Goal: Transaction & Acquisition: Purchase product/service

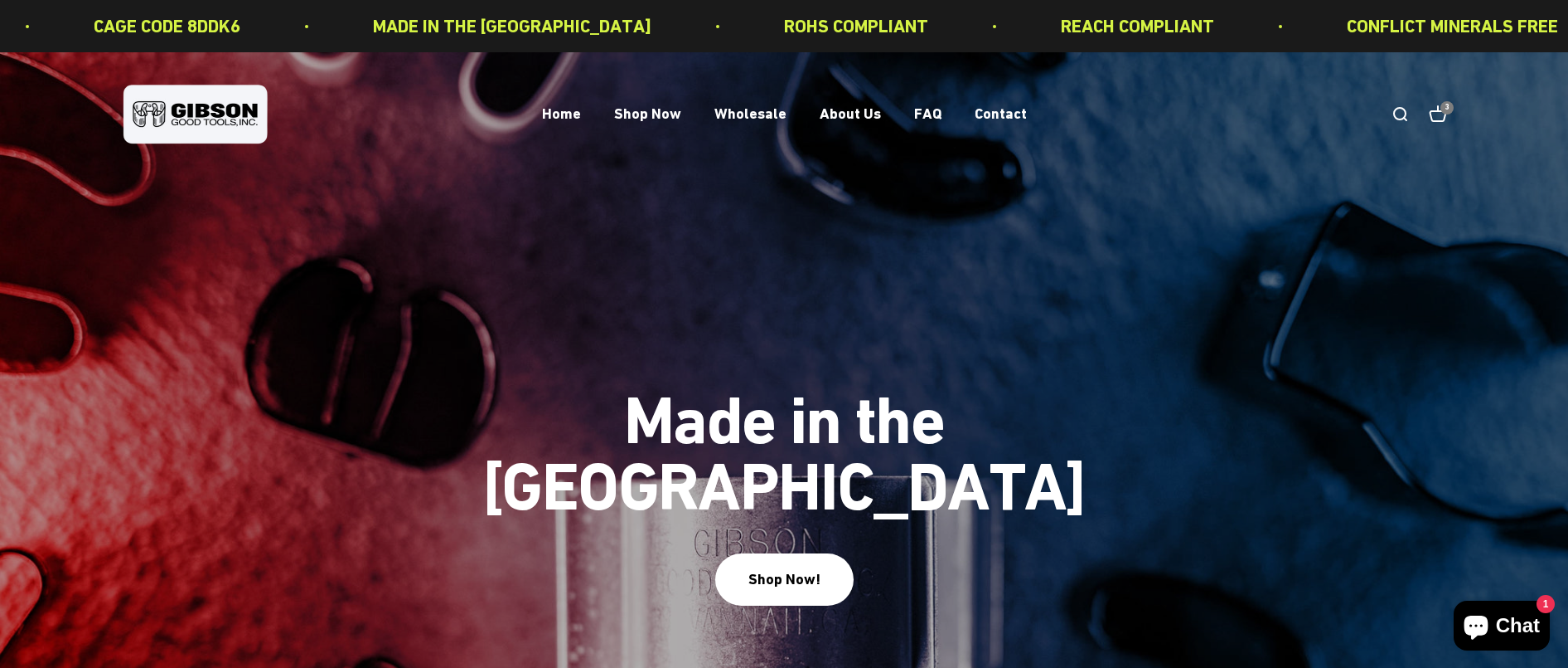
click at [1444, 113] on cart-count "3" at bounding box center [1447, 107] width 13 height 13
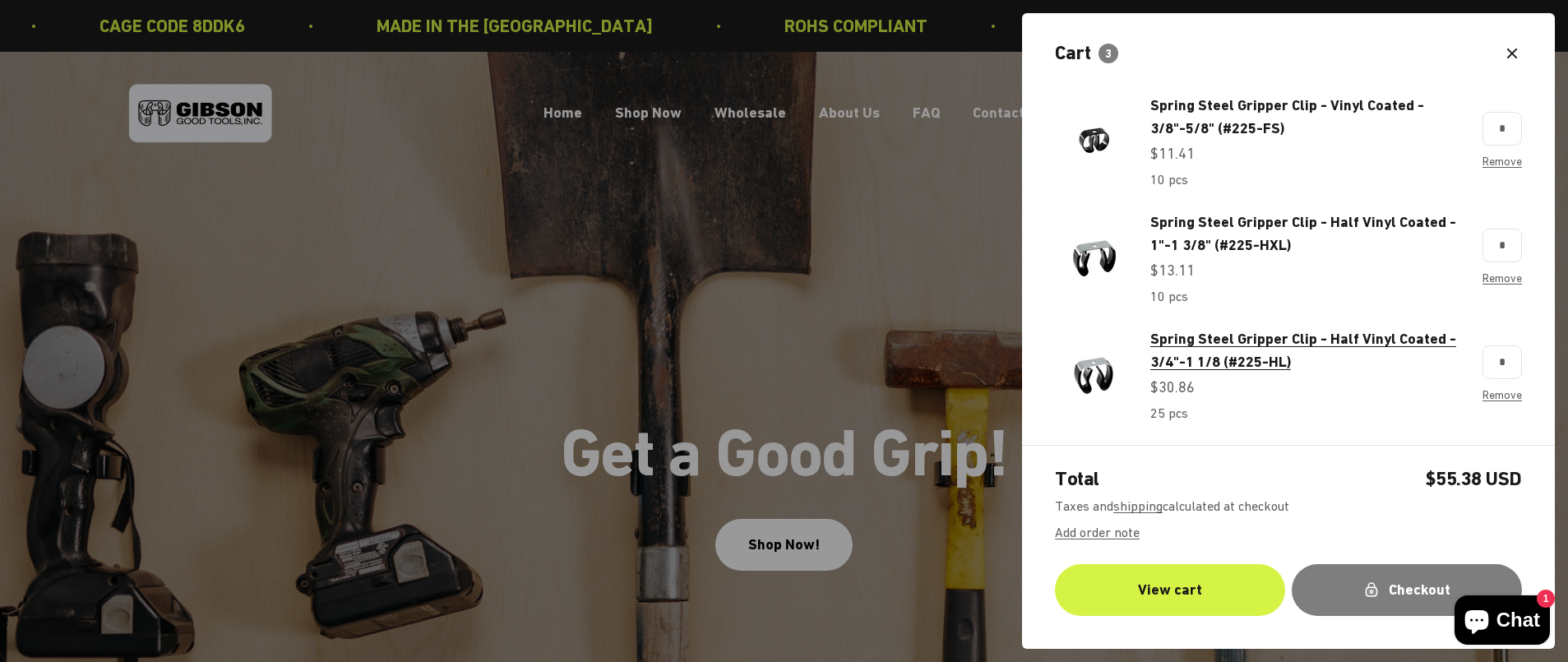
click at [1188, 343] on span "Spring Steel Gripper Clip - Half Vinyl Coated - 3/4"-1 1/8 (#225-HL)" at bounding box center [1302, 350] width 306 height 41
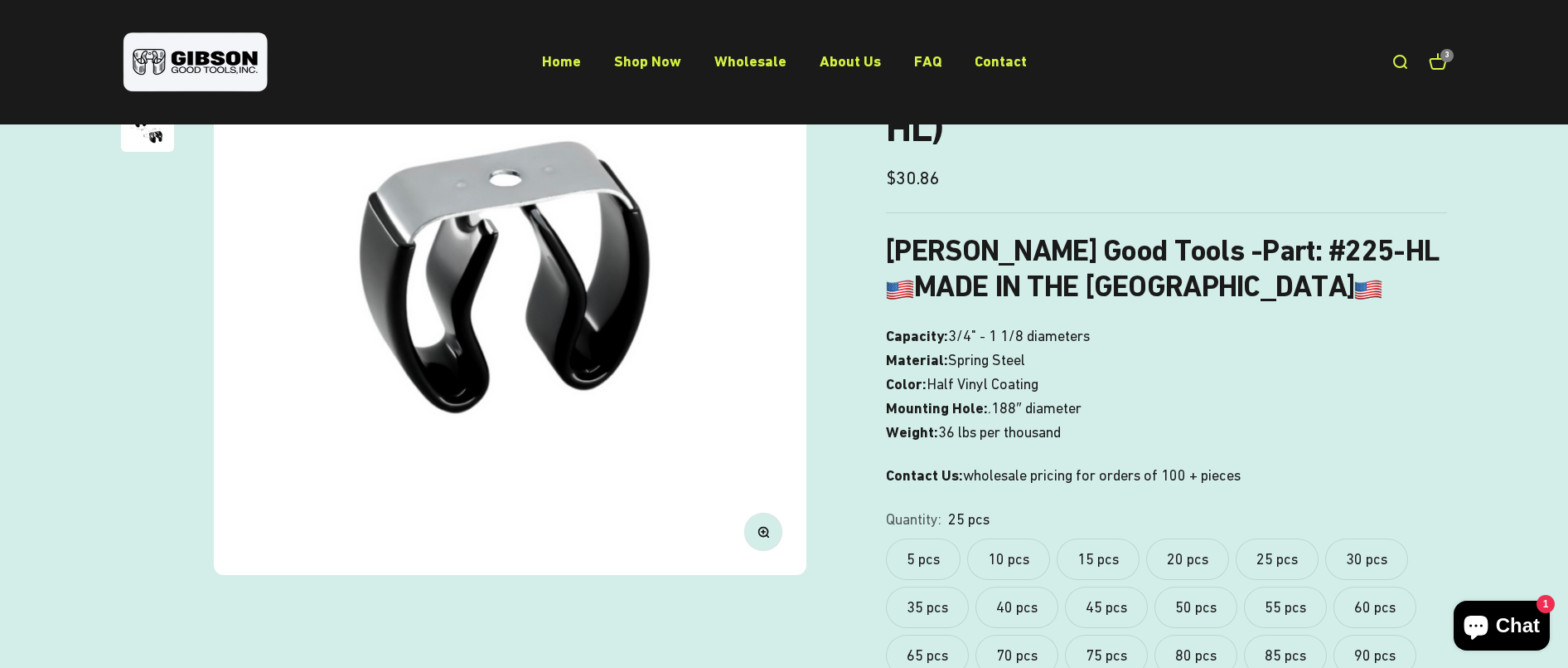
scroll to position [249, 0]
click at [1206, 553] on label "20 pcs" at bounding box center [1188, 558] width 83 height 41
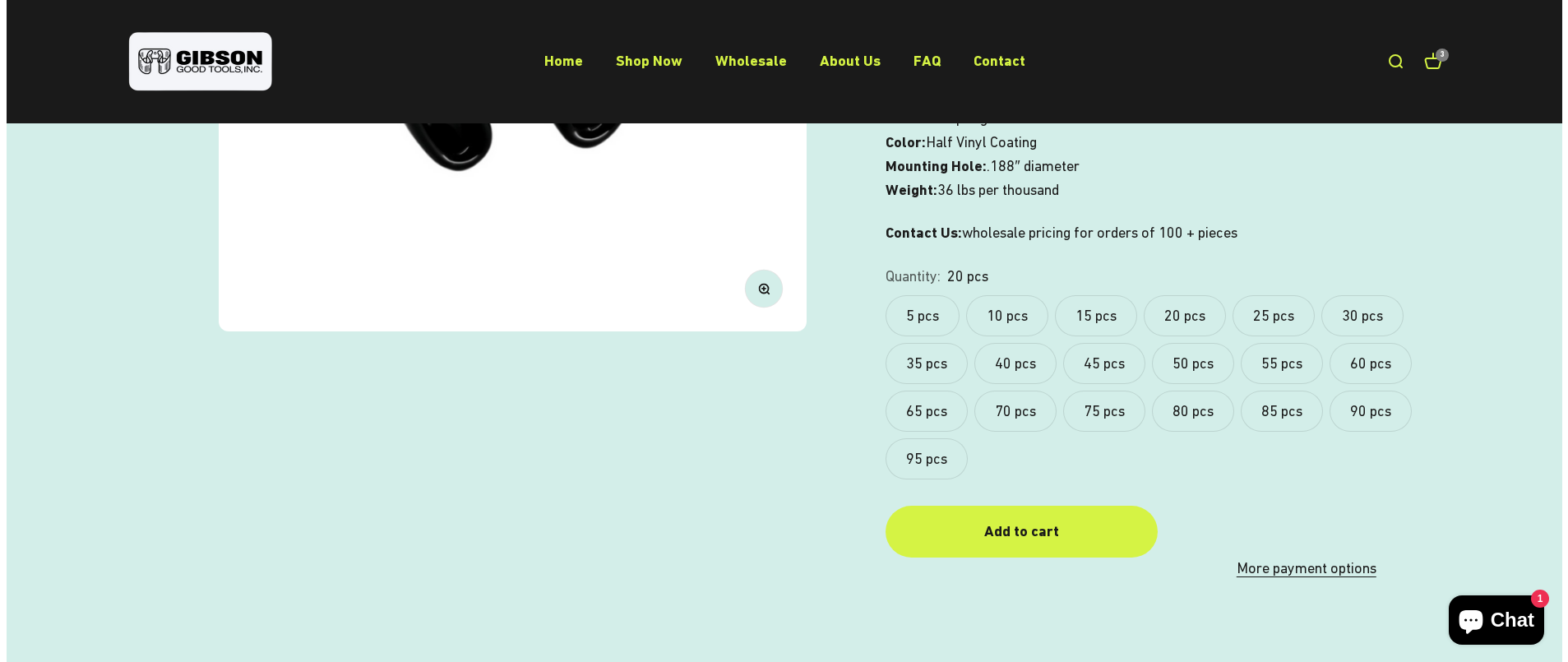
scroll to position [494, 0]
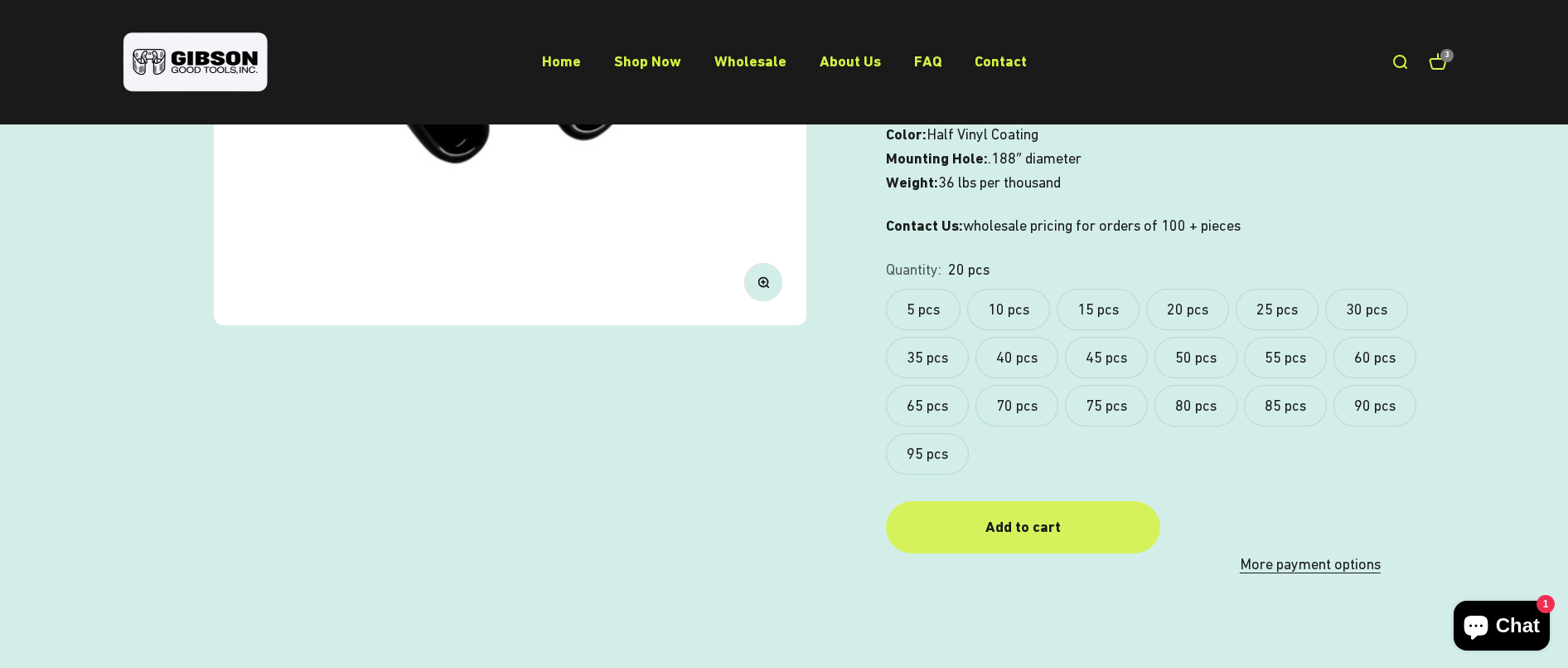
click at [1012, 520] on div "Add to cart" at bounding box center [1022, 527] width 207 height 24
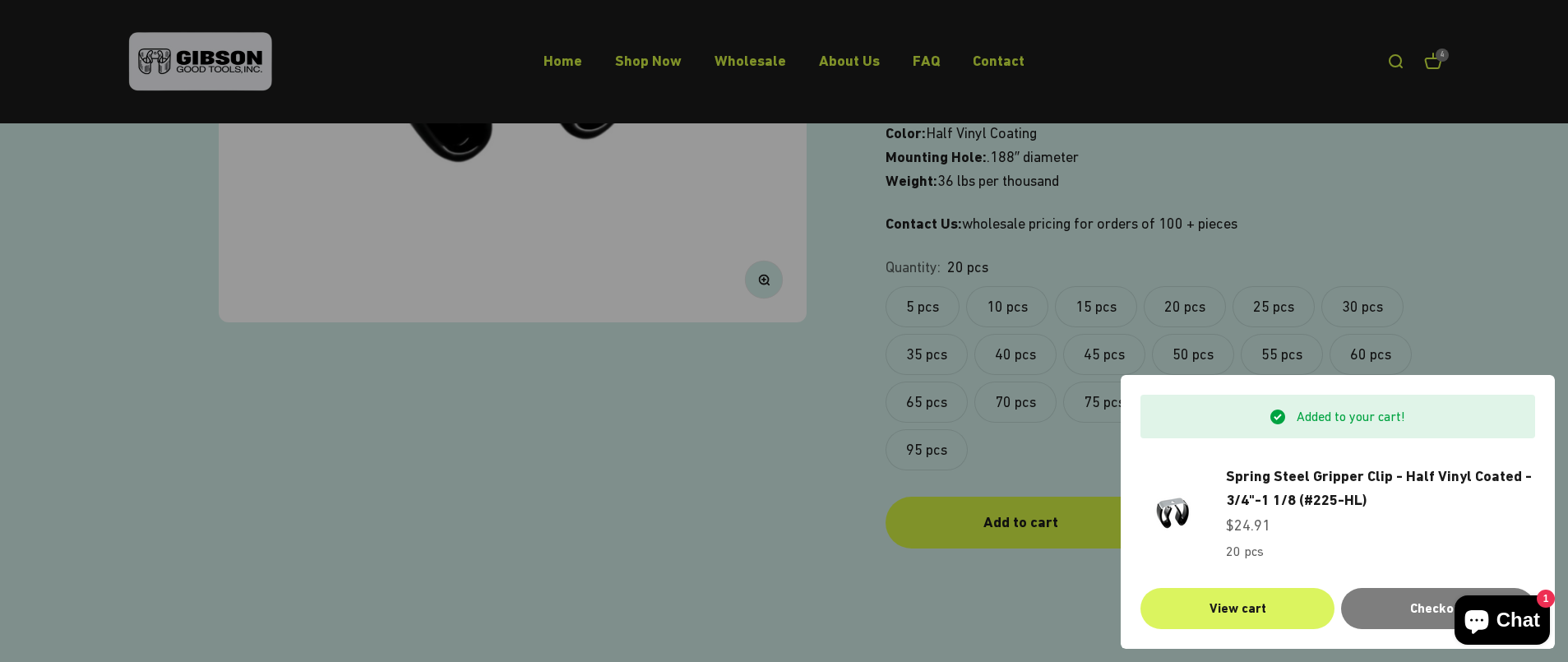
click at [1254, 606] on link "View cart" at bounding box center [1238, 608] width 194 height 41
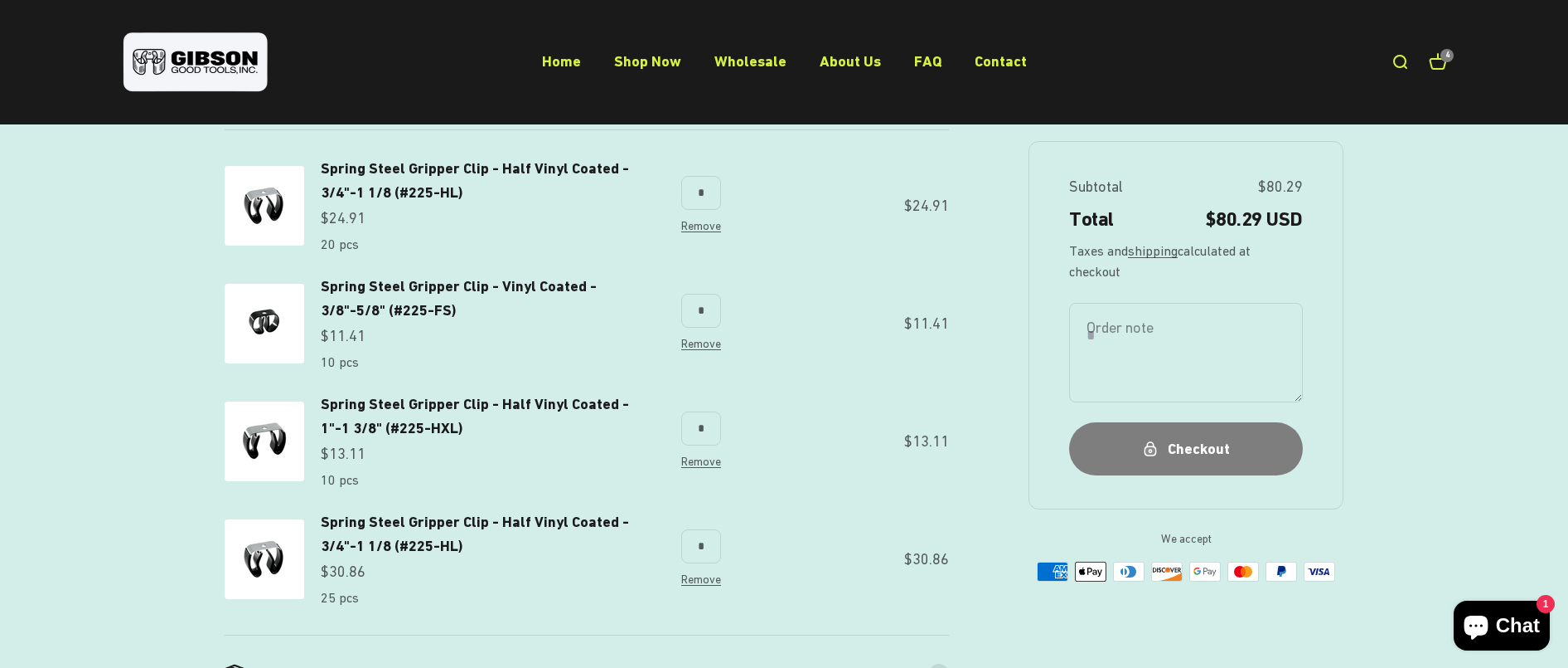
scroll to position [249, 0]
click at [707, 575] on link "Remove" at bounding box center [701, 577] width 39 height 13
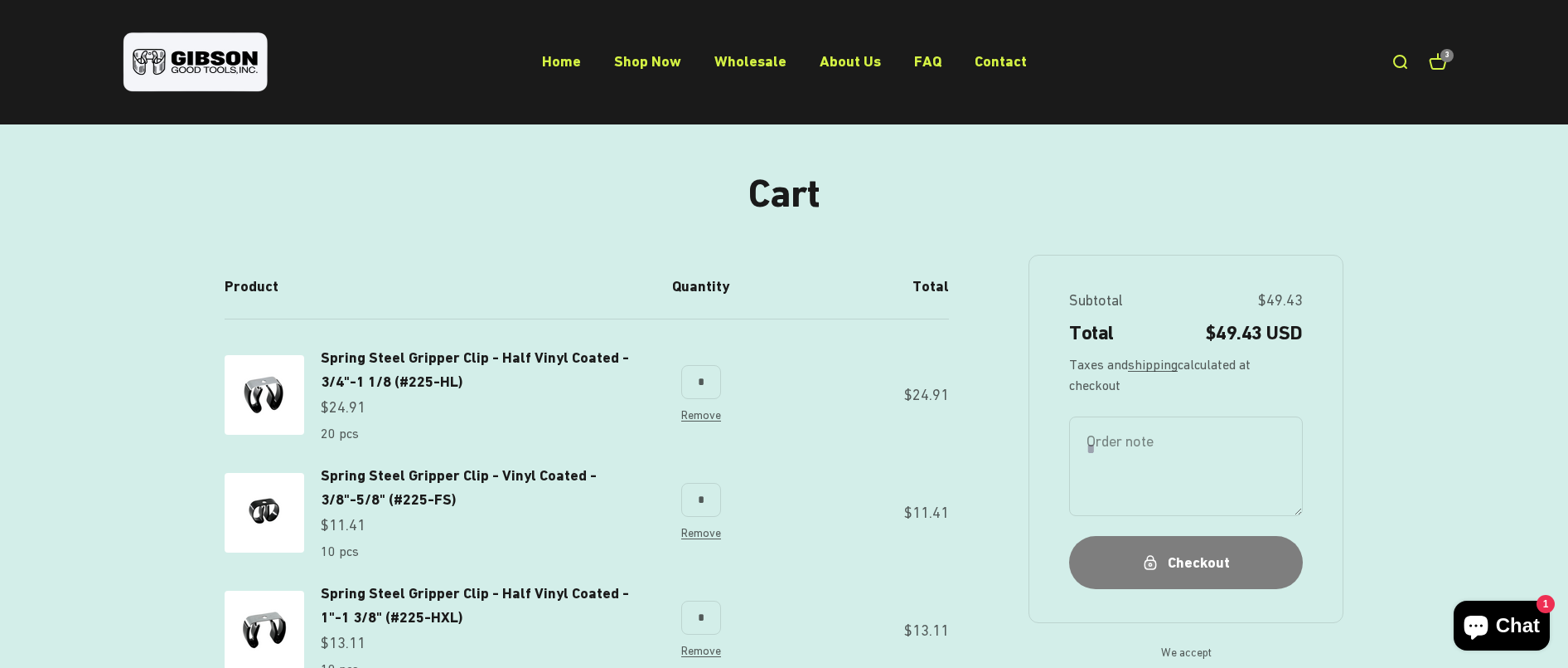
scroll to position [166, 0]
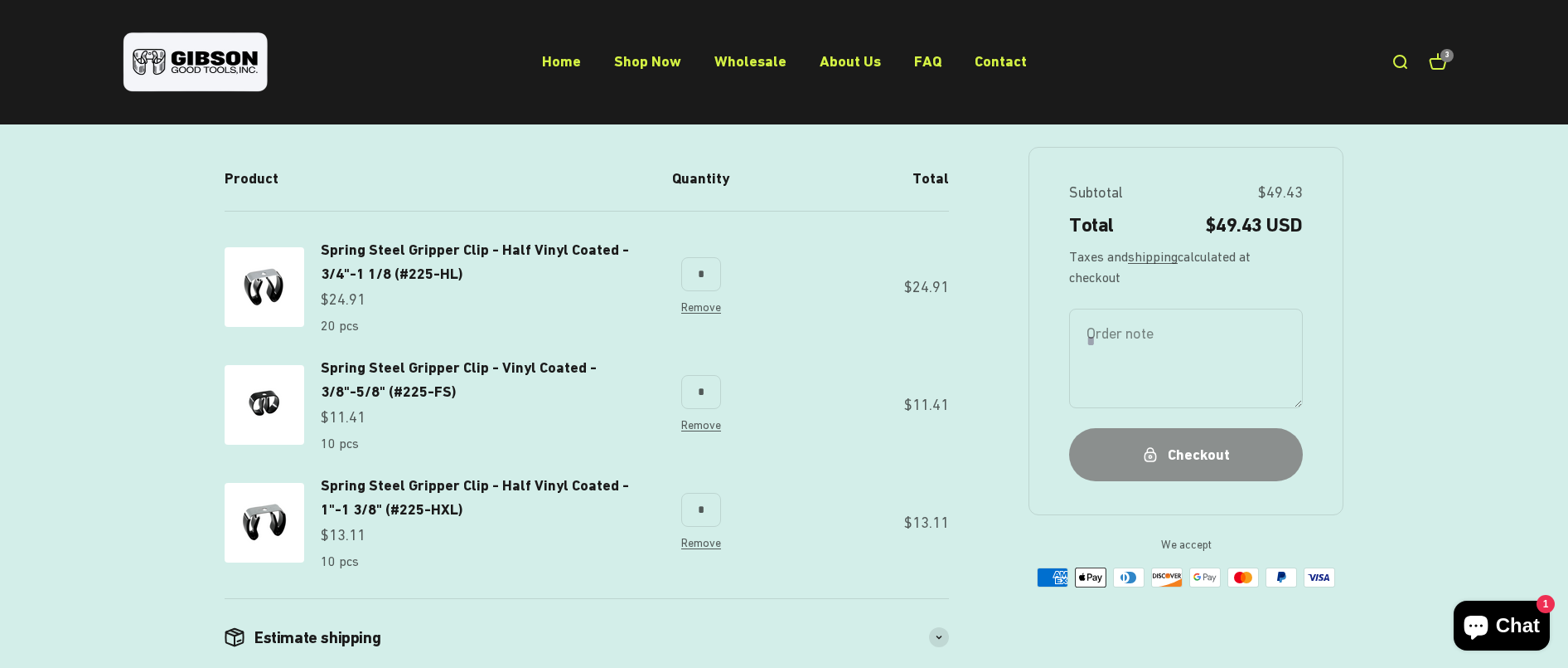
drag, startPoint x: 1192, startPoint y: 454, endPoint x: 911, endPoint y: 476, distance: 281.9
click at [1192, 452] on div "Checkout" at bounding box center [1186, 455] width 167 height 24
